Goal: Answer question/provide support: Share knowledge or assist other users

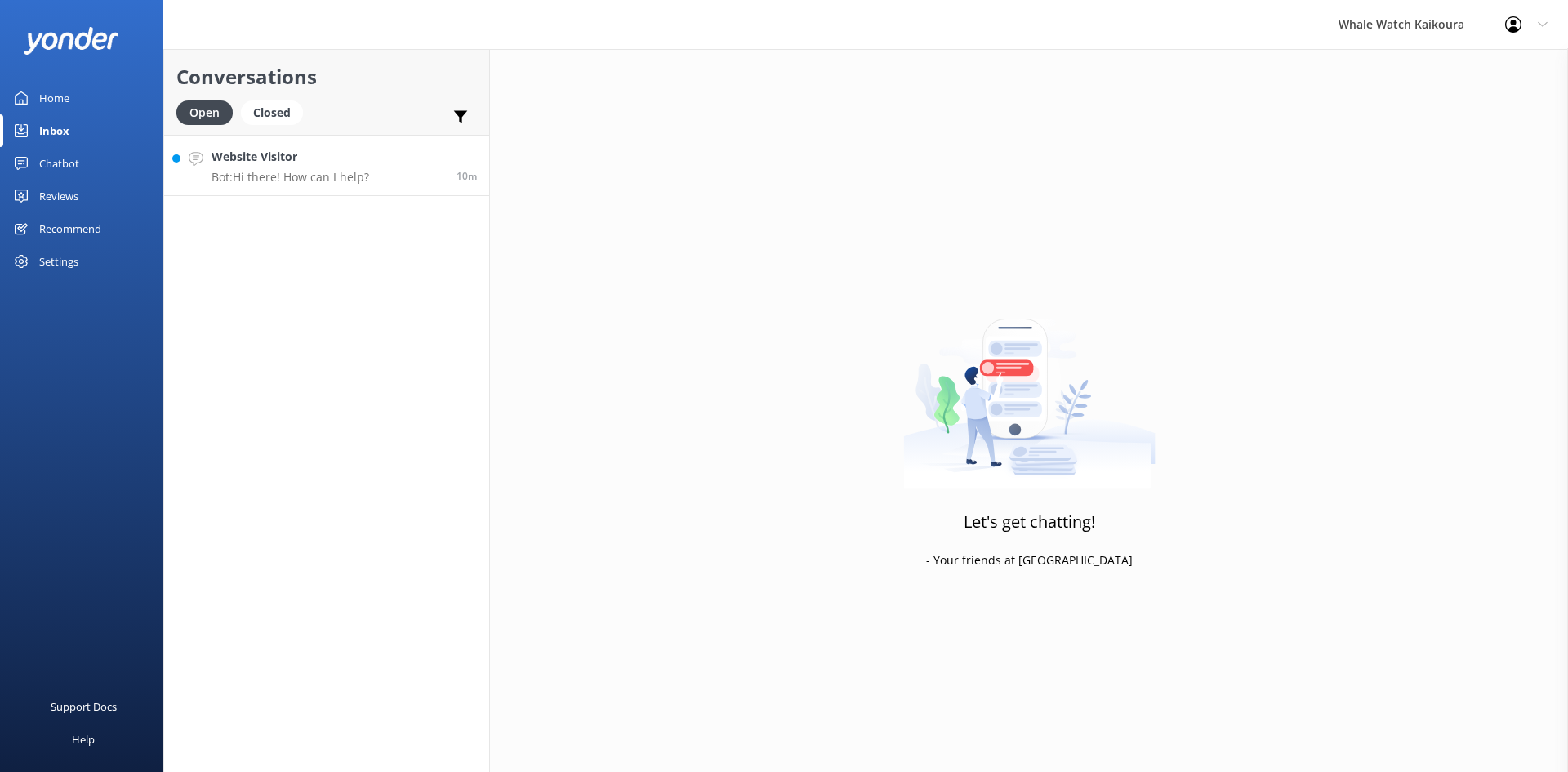
click at [355, 169] on div "Website Visitor Bot: Hi there! How can I help?" at bounding box center [289, 165] width 157 height 35
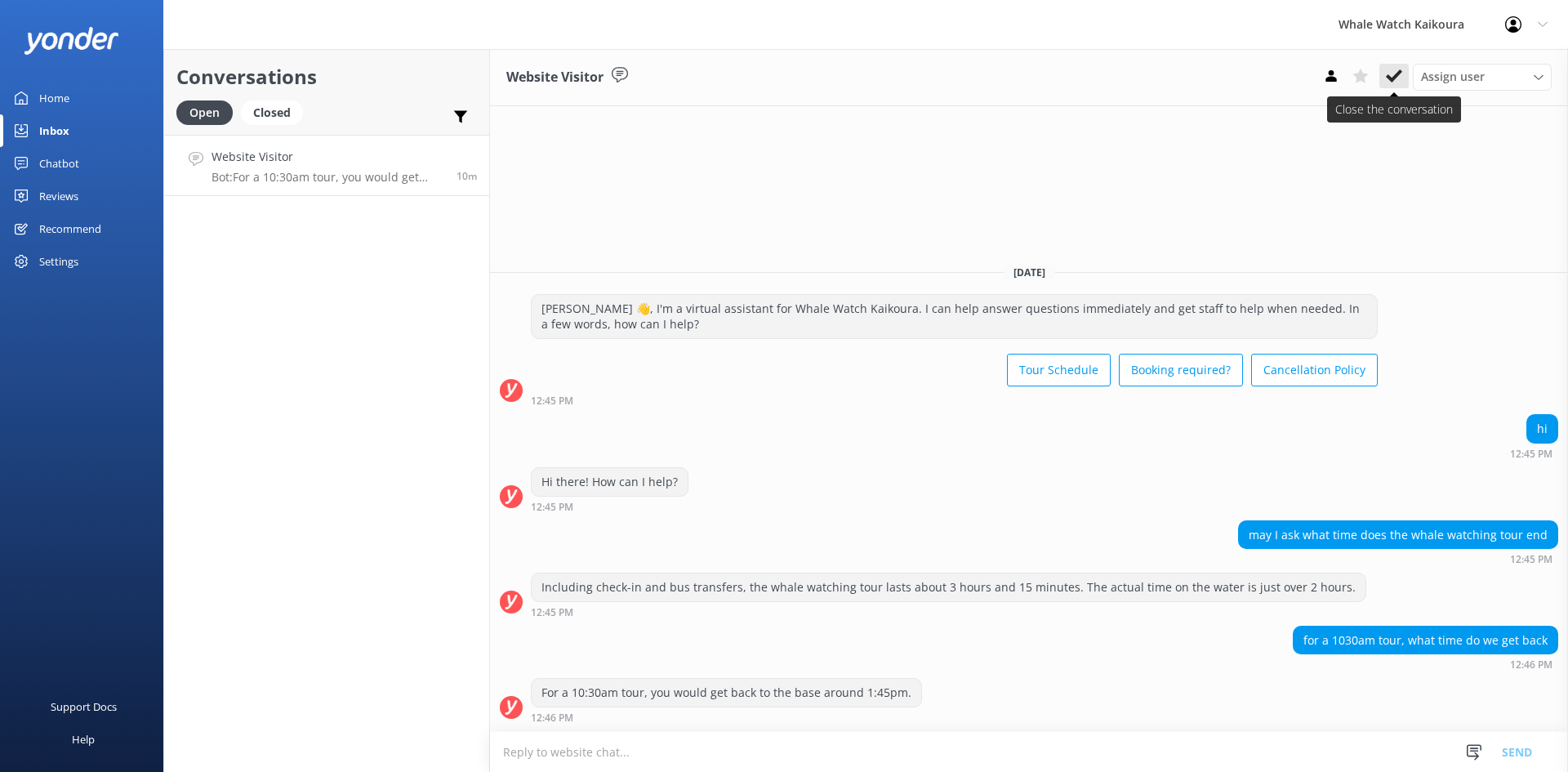
click at [1390, 75] on icon at bounding box center [1394, 76] width 17 height 17
